Goal: Check status: Check status

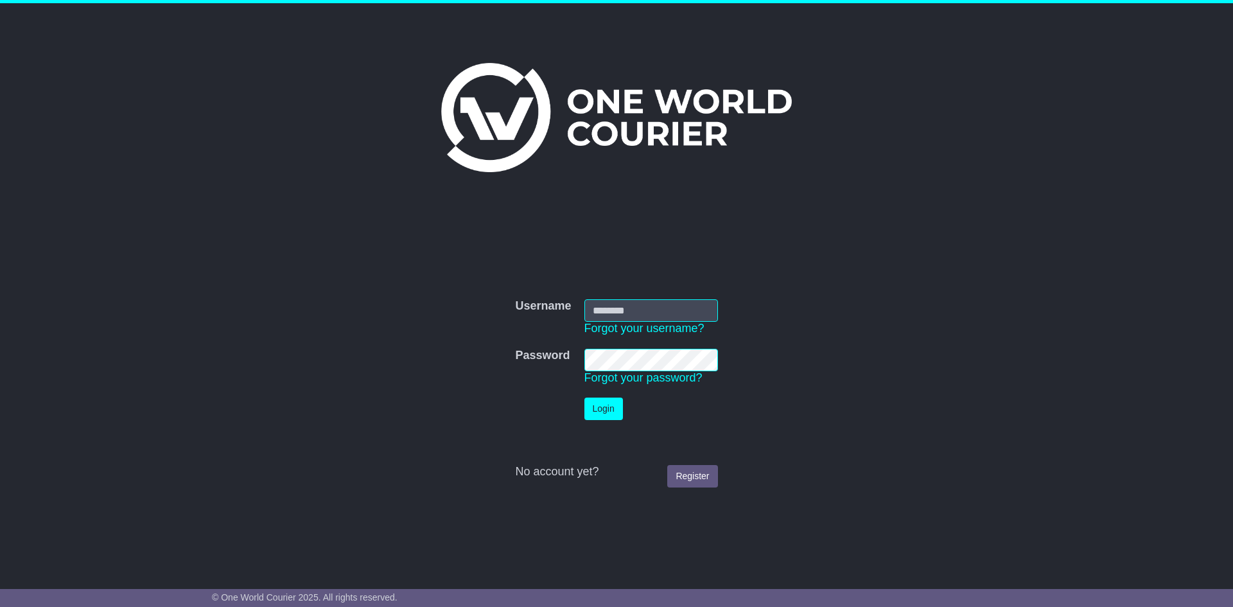
type input "**********"
click at [596, 410] on button "Login" at bounding box center [603, 408] width 39 height 22
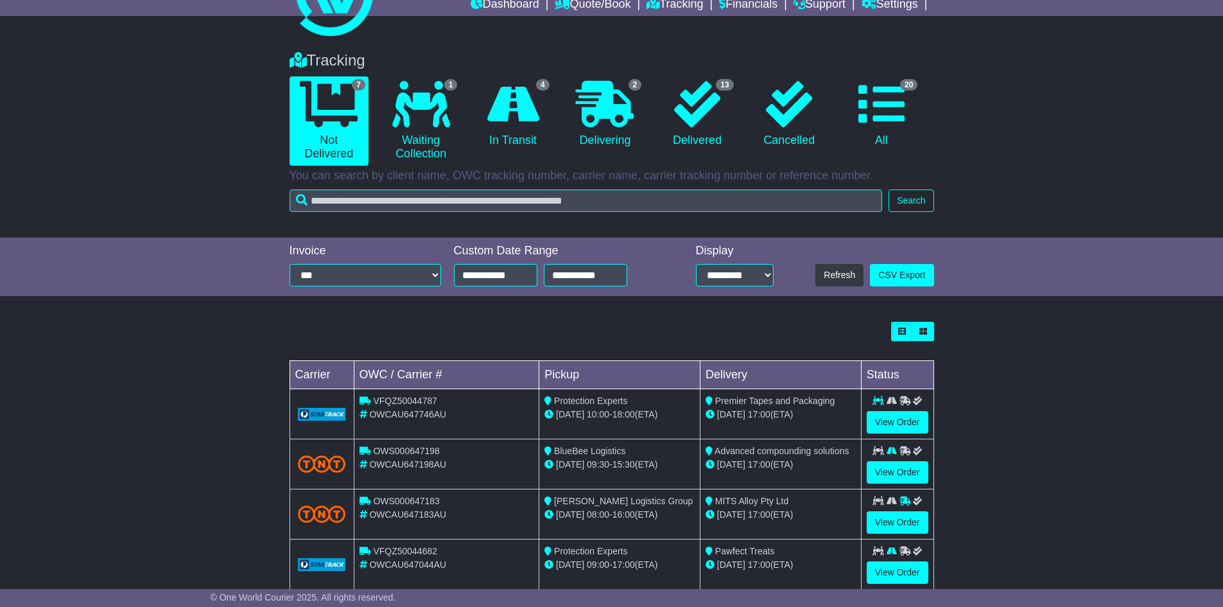
scroll to position [236, 0]
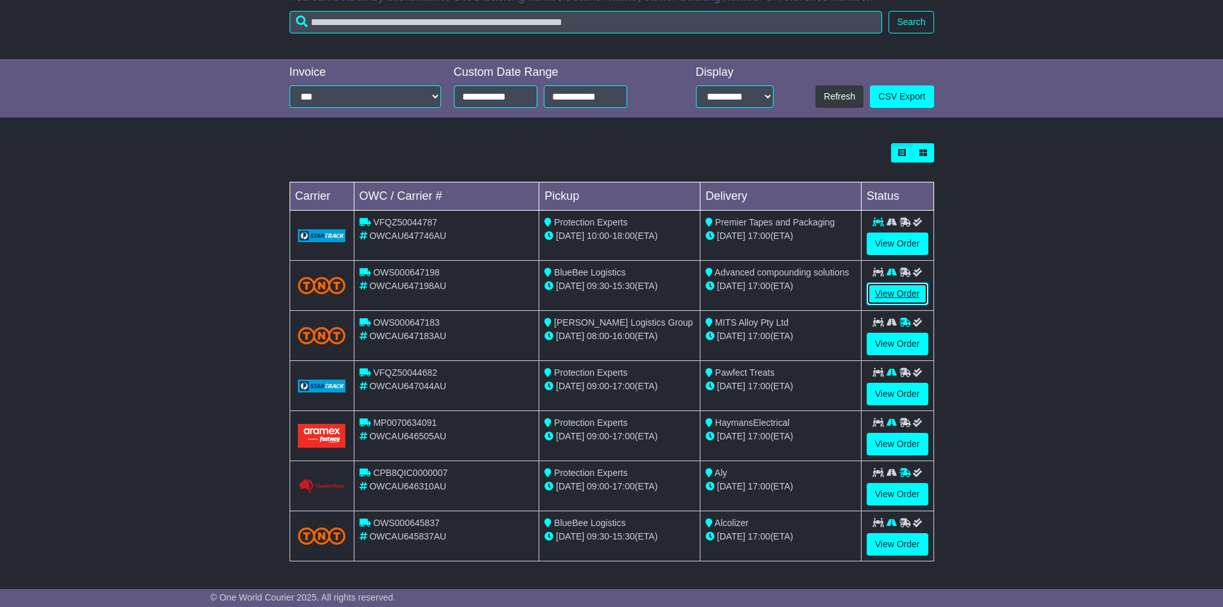
click at [899, 287] on link "View Order" at bounding box center [898, 293] width 62 height 22
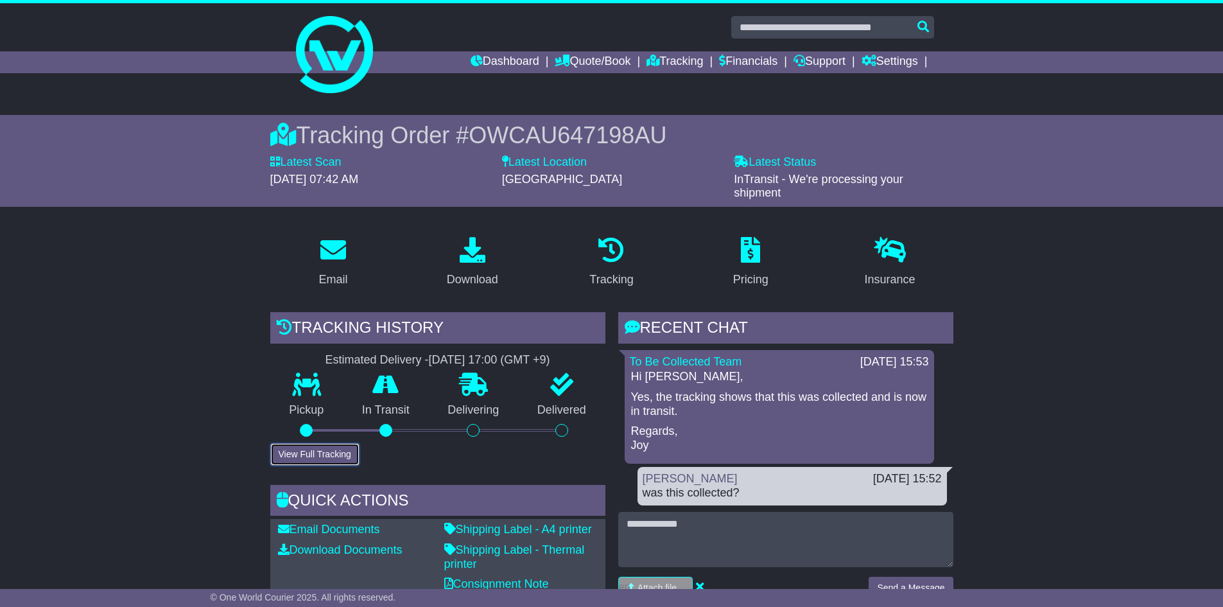
click at [323, 453] on button "View Full Tracking" at bounding box center [314, 454] width 89 height 22
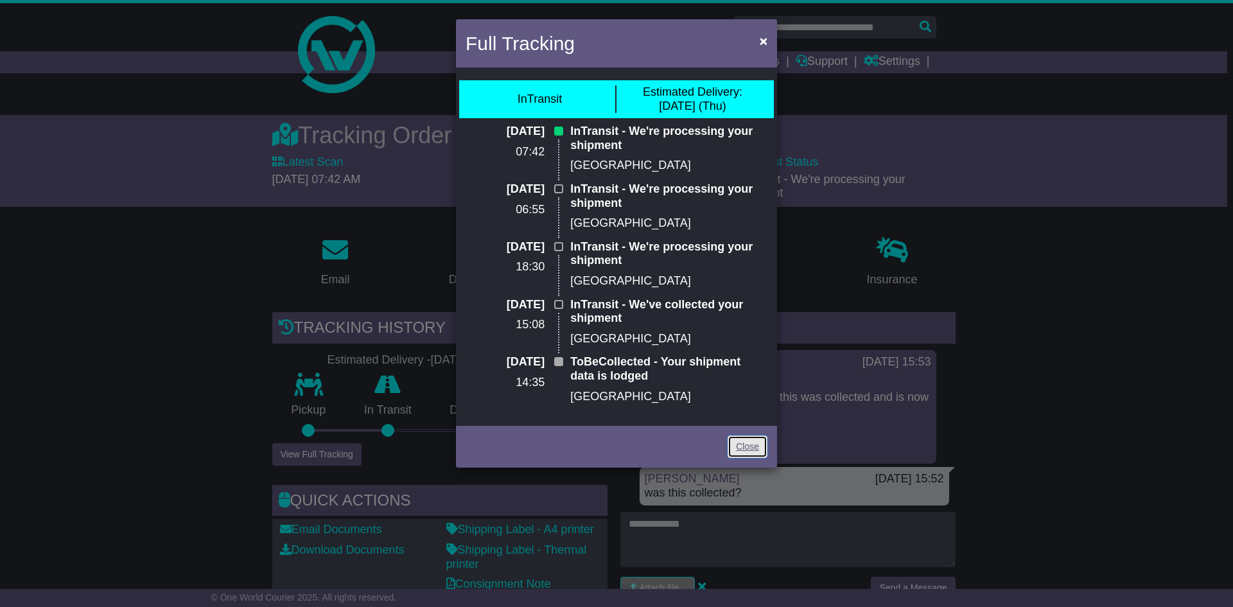
click at [741, 445] on link "Close" at bounding box center [747, 446] width 40 height 22
